Goal: Find specific page/section: Find specific page/section

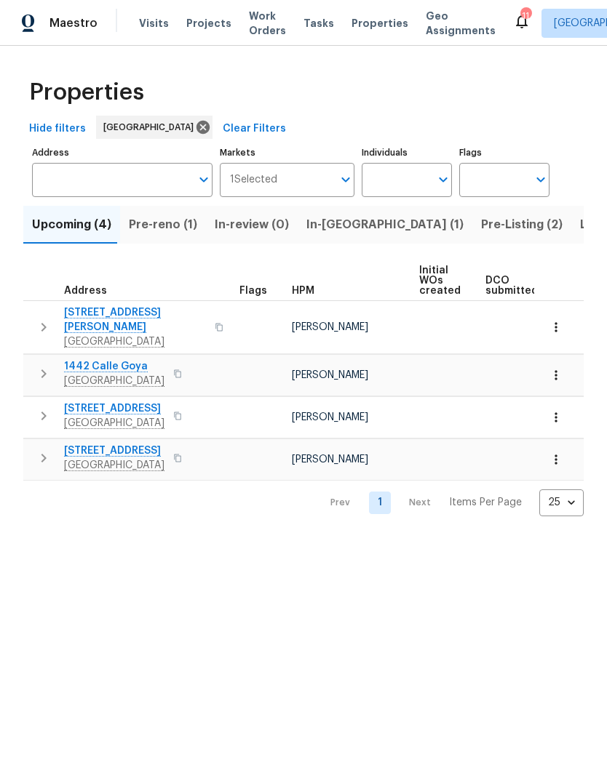
click at [89, 180] on input "Address" at bounding box center [111, 180] width 159 height 34
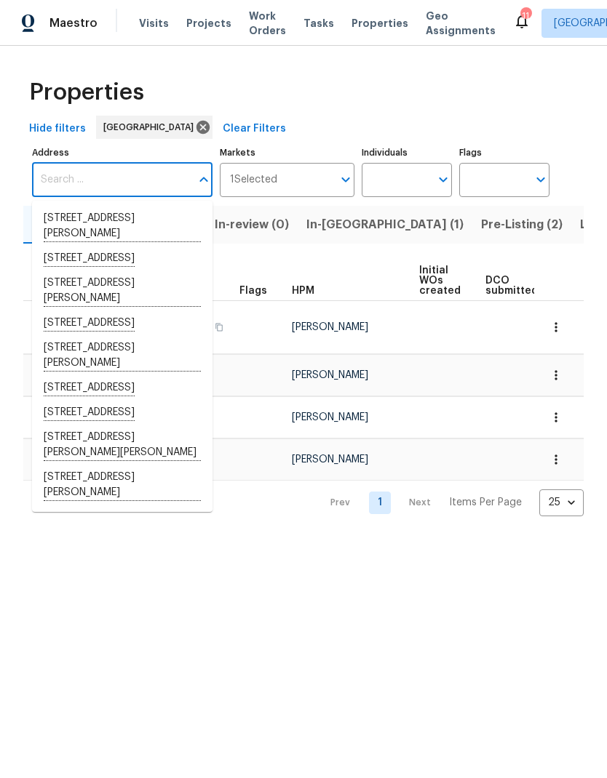
click at [82, 182] on input "Address" at bounding box center [111, 180] width 159 height 34
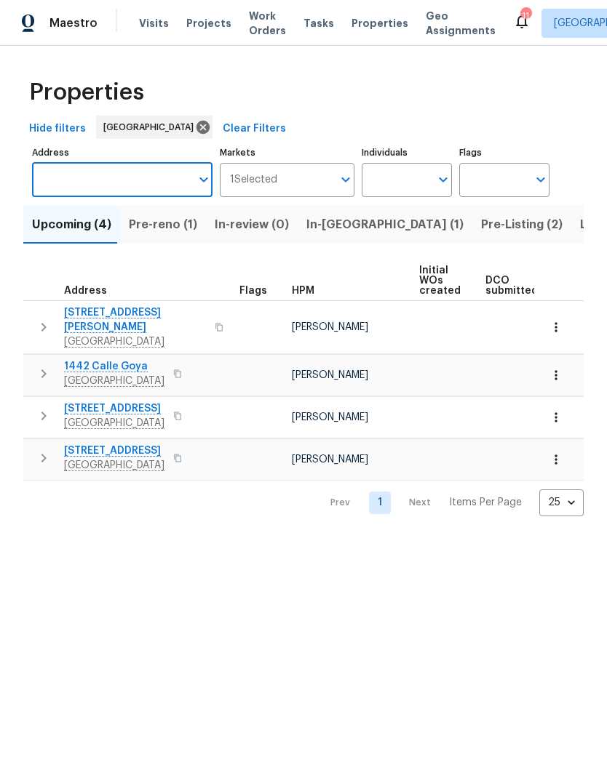
paste input "4520 51st St., Apt. 11"
type input "4520 51st St., Apt. 11"
click at [63, 215] on li "4520 51st St Apt 11 San Diego CA 92115" at bounding box center [122, 219] width 180 height 25
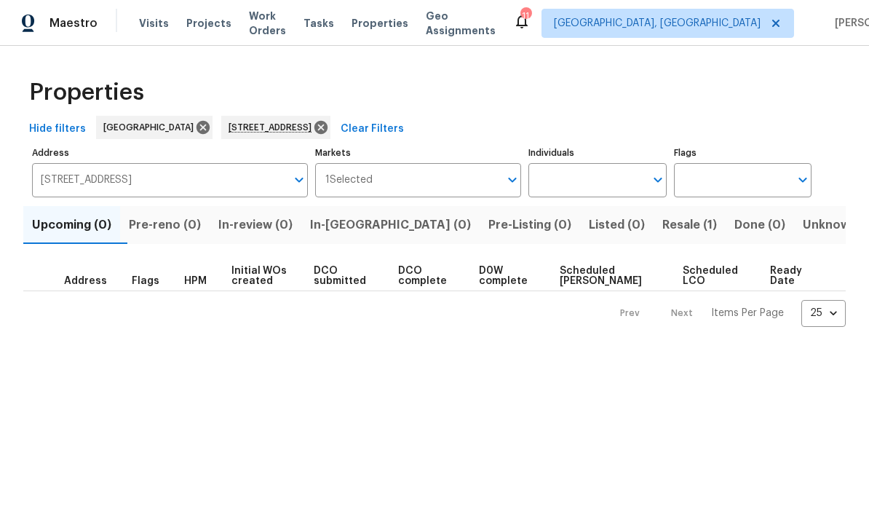
click at [606, 226] on span "Resale (1)" at bounding box center [689, 225] width 55 height 20
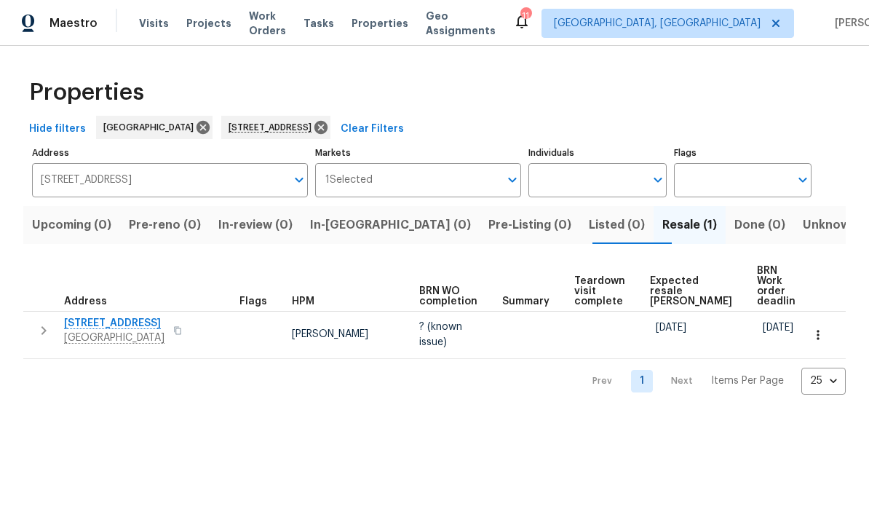
click at [106, 316] on span "4520 51st St Apt 11" at bounding box center [114, 323] width 100 height 15
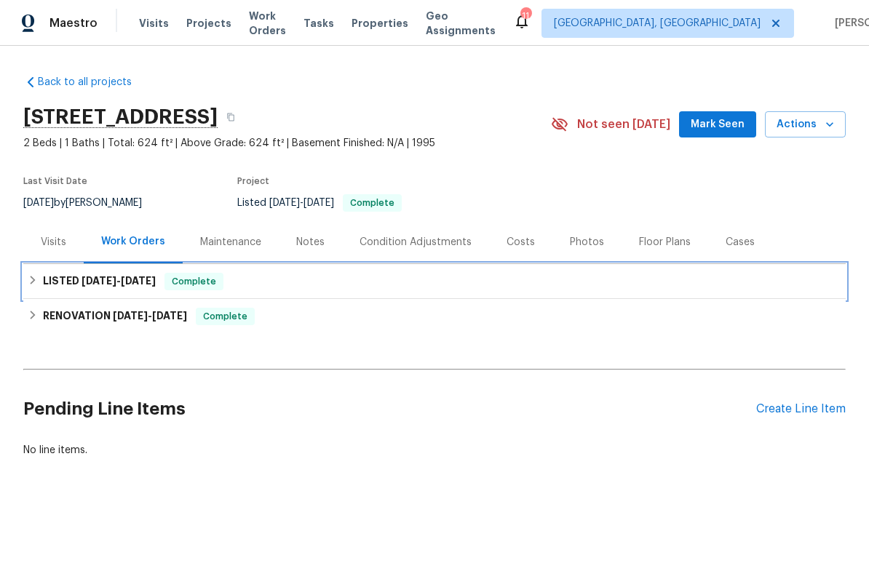
click at [86, 283] on span "[DATE]" at bounding box center [98, 281] width 35 height 10
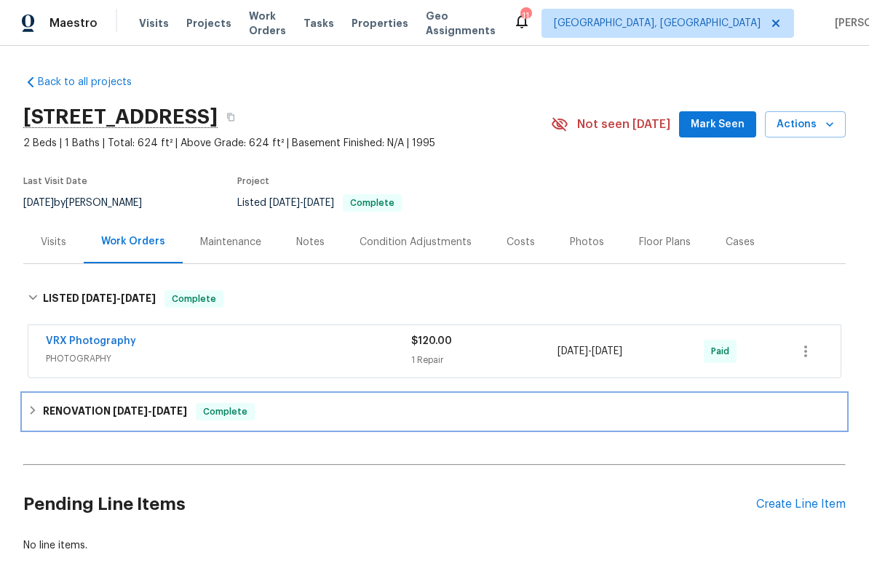
click at [108, 415] on h6 "RENOVATION [DATE] - [DATE]" at bounding box center [115, 411] width 144 height 17
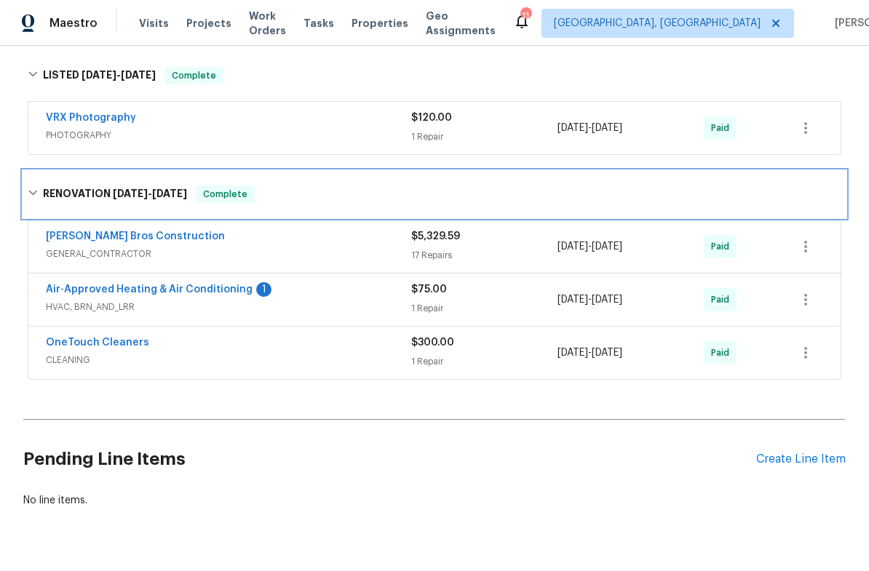
scroll to position [223, 0]
